Goal: Complete application form

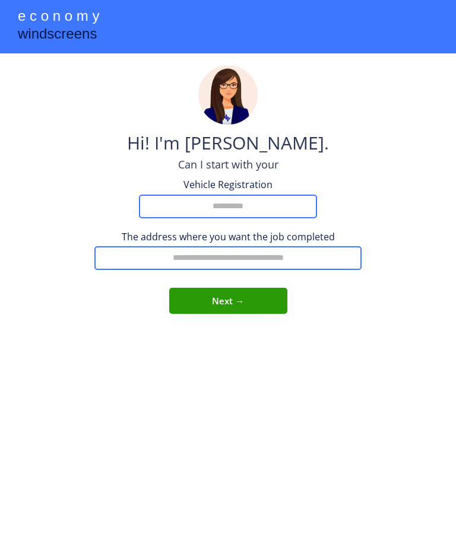
click at [226, 213] on input "input" at bounding box center [228, 207] width 178 height 24
click at [233, 196] on input "input" at bounding box center [228, 207] width 178 height 24
type input "*******"
click at [174, 251] on input "text" at bounding box center [227, 258] width 267 height 24
click at [213, 256] on input "**********" at bounding box center [227, 258] width 267 height 24
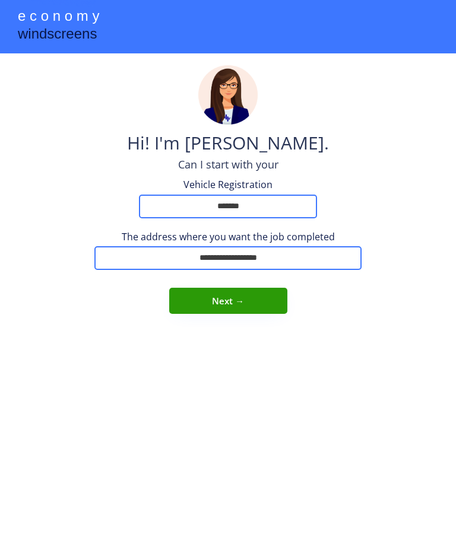
click at [211, 253] on input "**********" at bounding box center [227, 258] width 267 height 24
click at [245, 294] on button "Next →" at bounding box center [228, 301] width 118 height 26
click at [291, 249] on input "**********" at bounding box center [227, 258] width 267 height 24
type input "**********"
click at [243, 296] on button "Next →" at bounding box center [228, 301] width 118 height 26
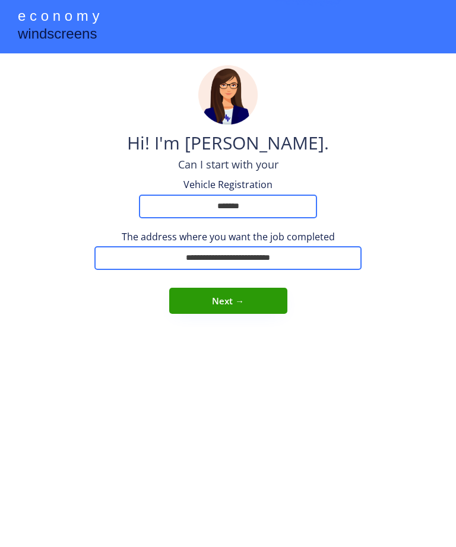
click at [238, 297] on button "Next →" at bounding box center [228, 301] width 118 height 26
click at [248, 296] on button "Next →" at bounding box center [228, 301] width 118 height 26
click at [239, 299] on button "Next →" at bounding box center [228, 301] width 118 height 26
click at [240, 294] on button "Next →" at bounding box center [228, 301] width 118 height 26
click at [245, 296] on button "Next →" at bounding box center [228, 301] width 118 height 26
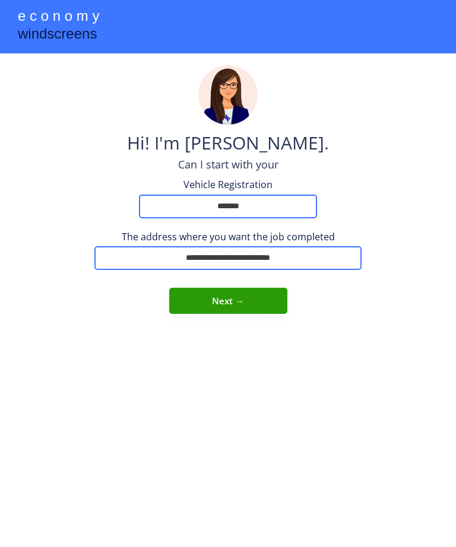
click at [242, 301] on button "Next →" at bounding box center [228, 301] width 118 height 26
click at [256, 296] on button "Next →" at bounding box center [228, 301] width 118 height 26
click at [261, 296] on button "Next →" at bounding box center [228, 301] width 118 height 26
click at [263, 295] on button "Next →" at bounding box center [228, 301] width 118 height 26
click at [261, 300] on button "Next →" at bounding box center [228, 301] width 118 height 26
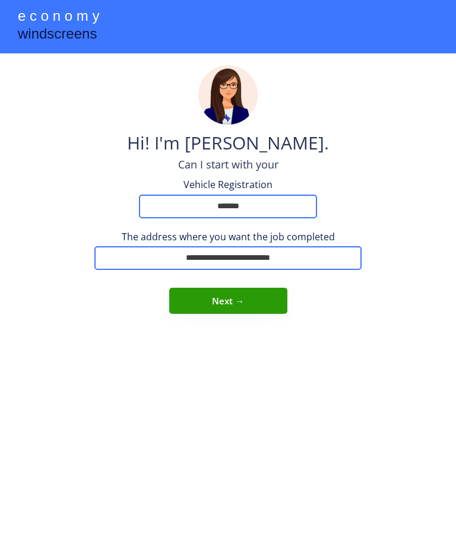
click at [231, 303] on button "Next →" at bounding box center [228, 301] width 118 height 26
click at [208, 303] on button "Next →" at bounding box center [228, 301] width 118 height 26
click at [202, 304] on button "Next →" at bounding box center [228, 301] width 118 height 26
click at [199, 298] on button "Next →" at bounding box center [228, 301] width 118 height 26
click at [223, 291] on button "Next →" at bounding box center [228, 301] width 118 height 26
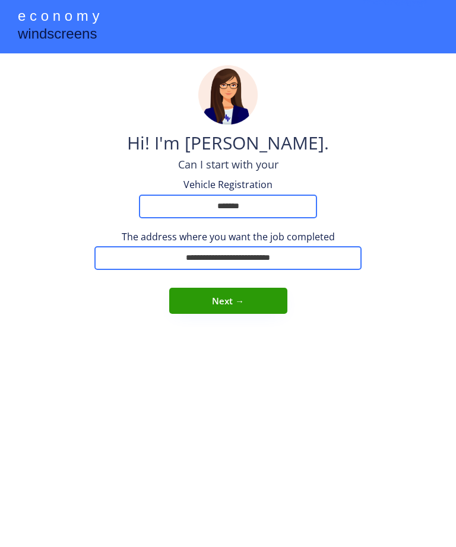
click at [221, 293] on button "Next →" at bounding box center [228, 301] width 118 height 26
click at [243, 296] on button "Next →" at bounding box center [228, 301] width 118 height 26
click at [258, 299] on button "Next →" at bounding box center [228, 301] width 118 height 26
click at [275, 293] on button "Next →" at bounding box center [228, 301] width 118 height 26
click at [284, 295] on button "Next →" at bounding box center [228, 301] width 118 height 26
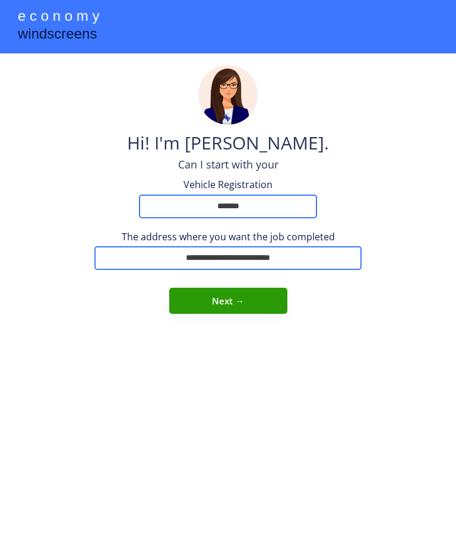
click at [284, 298] on button "Next →" at bounding box center [228, 301] width 118 height 26
click at [285, 300] on button "Next →" at bounding box center [228, 301] width 118 height 26
click at [287, 299] on button "Next →" at bounding box center [228, 301] width 118 height 26
click at [284, 294] on button "Next →" at bounding box center [228, 301] width 118 height 26
click at [269, 296] on button "Next →" at bounding box center [228, 301] width 118 height 26
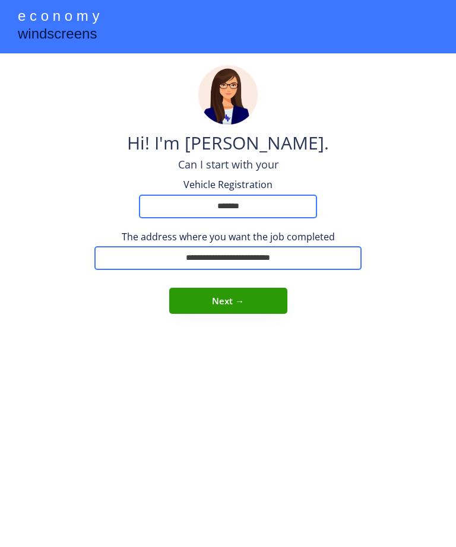
click at [253, 297] on button "Next →" at bounding box center [228, 301] width 118 height 26
click at [233, 297] on button "Next →" at bounding box center [228, 301] width 118 height 26
click at [226, 296] on button "Next →" at bounding box center [228, 301] width 118 height 26
click at [212, 297] on button "Next →" at bounding box center [228, 301] width 118 height 26
